Goal: Information Seeking & Learning: Check status

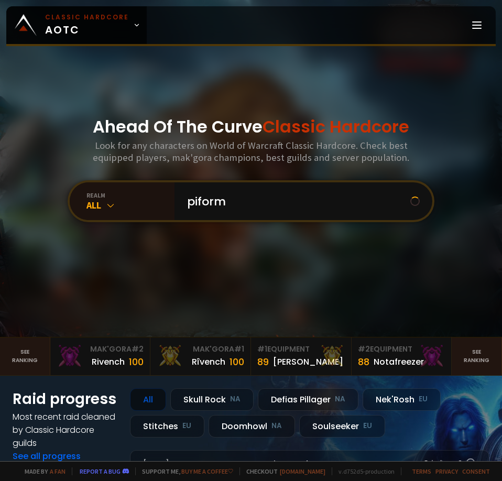
type input "piforme"
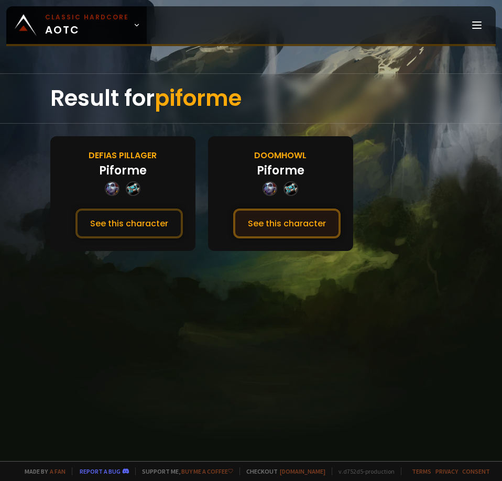
click at [270, 232] on button "See this character" at bounding box center [286, 224] width 107 height 30
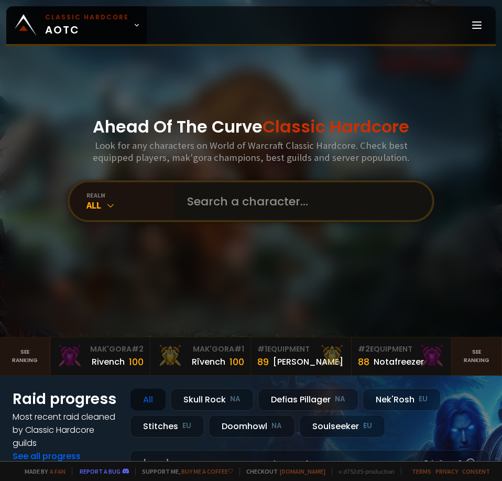
click at [225, 204] on input "text" at bounding box center [300, 201] width 239 height 38
type input "combaenjoyer"
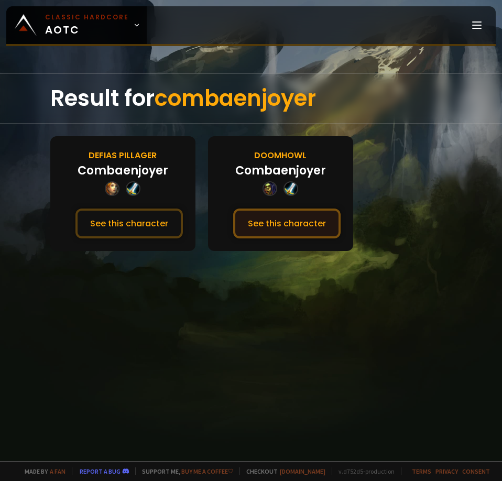
click at [280, 226] on button "See this character" at bounding box center [286, 224] width 107 height 30
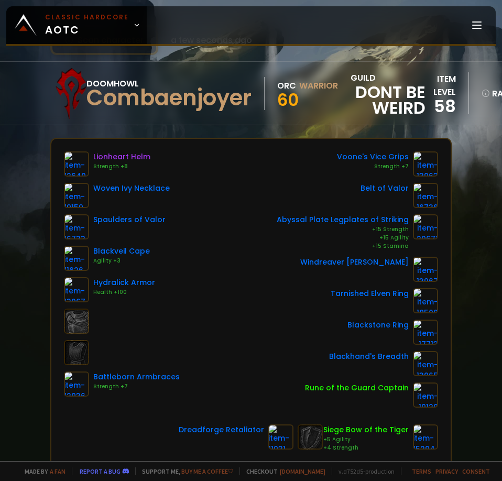
scroll to position [52, 0]
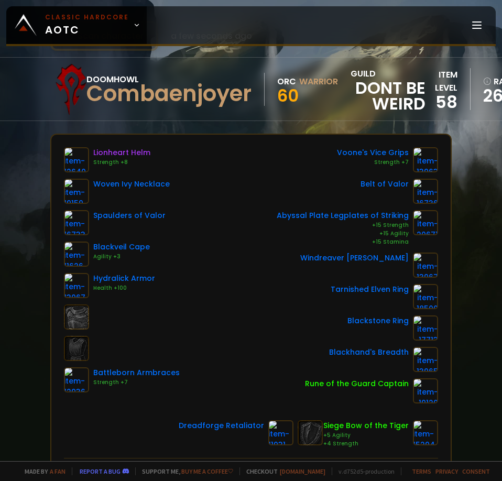
click at [18, 266] on div "Scan character a few seconds ago Doomhowl Combaenjoyer Orc Warrior 60 guild Don…" at bounding box center [251, 230] width 502 height 461
